Goal: Navigation & Orientation: Find specific page/section

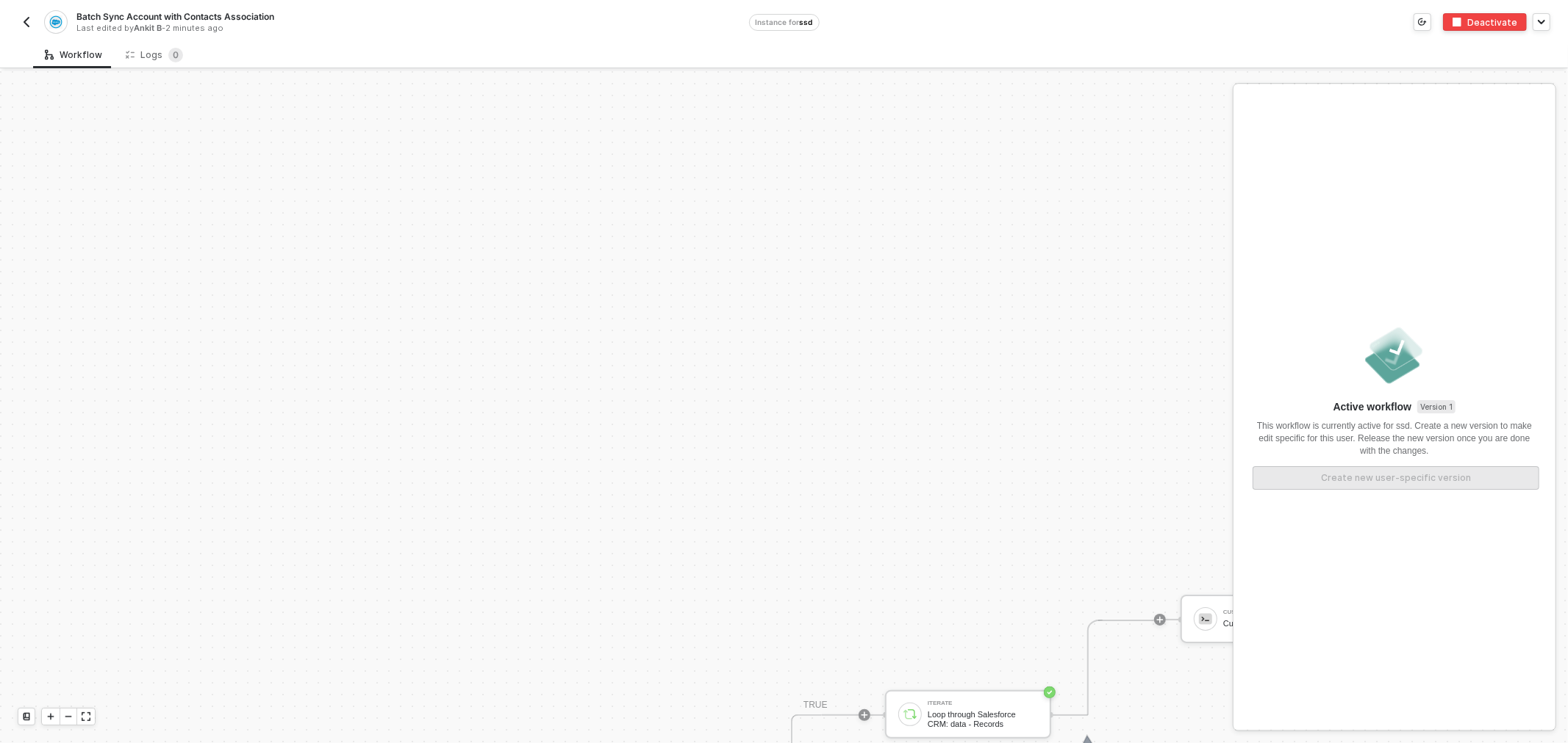
scroll to position [370, 0]
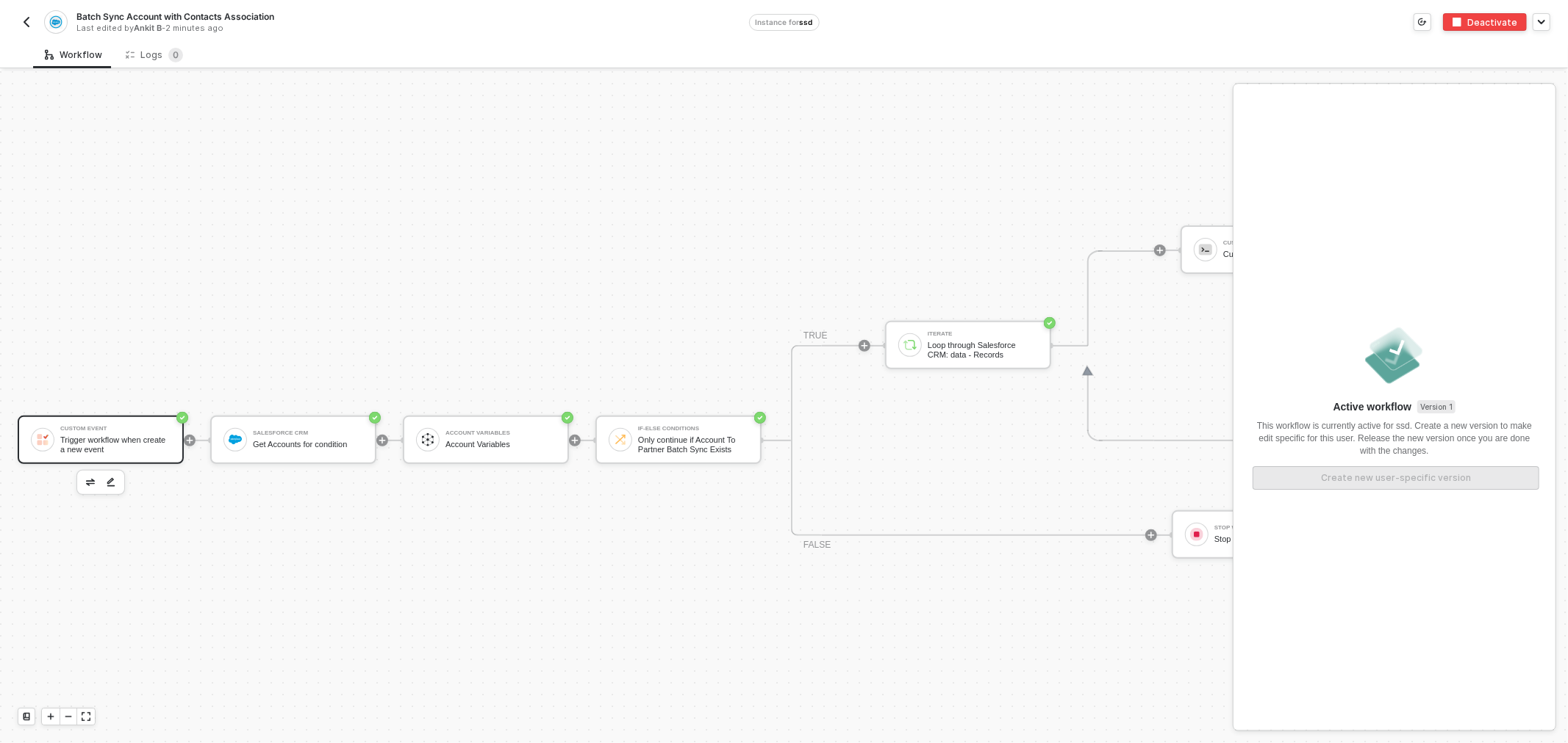
click at [24, 20] on img "button" at bounding box center [26, 22] width 12 height 12
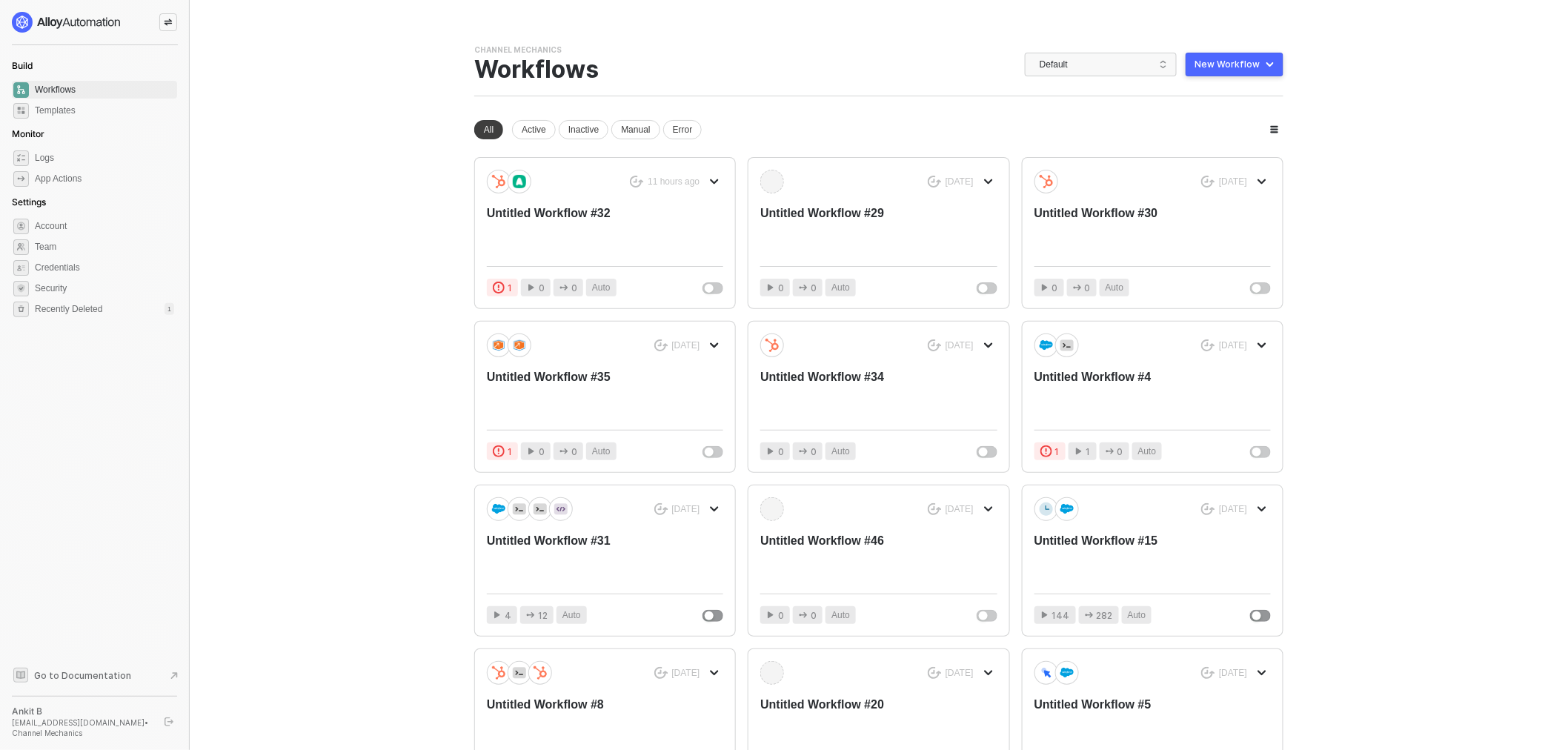
click at [167, 17] on icon "icon-swap" at bounding box center [168, 22] width 9 height 9
